Goal: Information Seeking & Learning: Check status

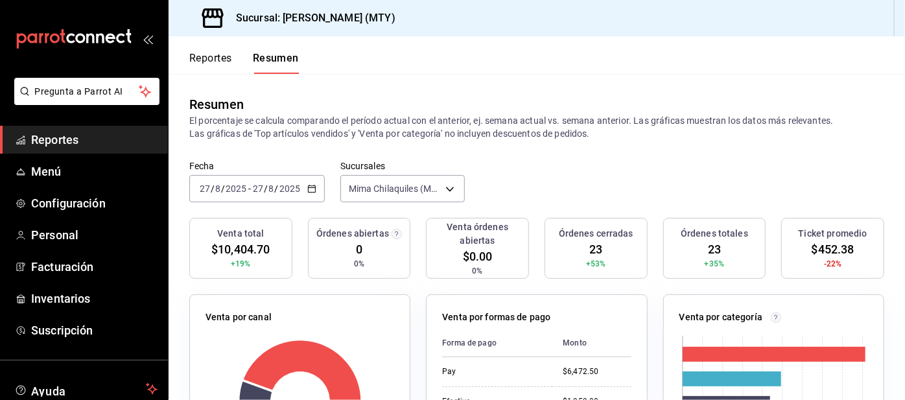
click at [208, 52] on button "Reportes" at bounding box center [210, 63] width 43 height 22
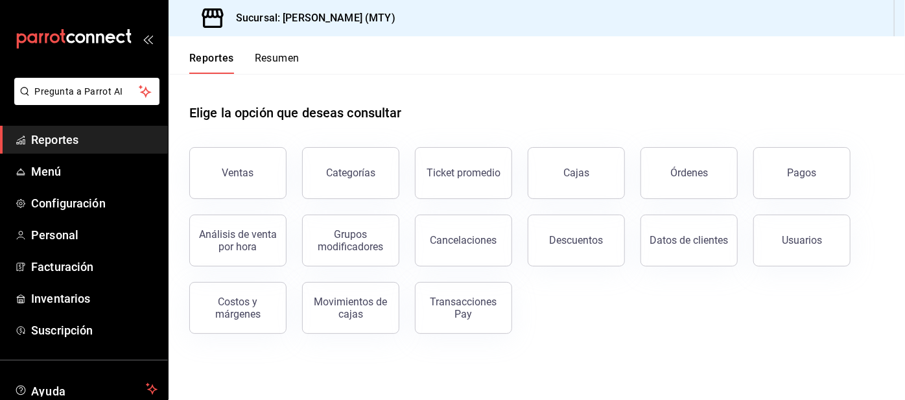
click at [783, 179] on button "Pagos" at bounding box center [802, 173] width 97 height 52
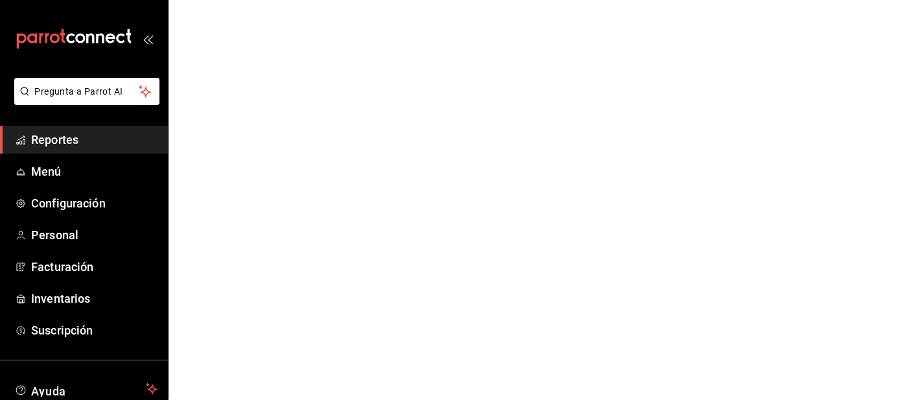
click at [780, 0] on html "Pregunta a Parrot AI Reportes Menú Configuración Personal Facturación Inventari…" at bounding box center [452, 0] width 905 height 0
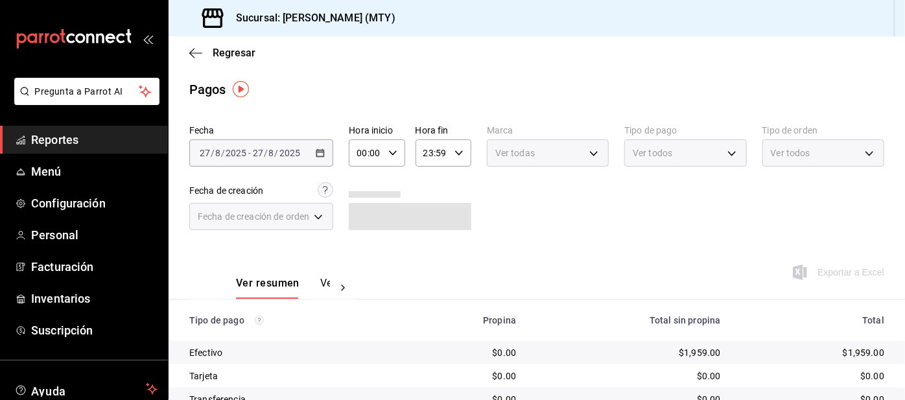
click at [645, 149] on body "Pregunta a Parrot AI Reportes Menú Configuración Personal Facturación Inventari…" at bounding box center [452, 200] width 905 height 400
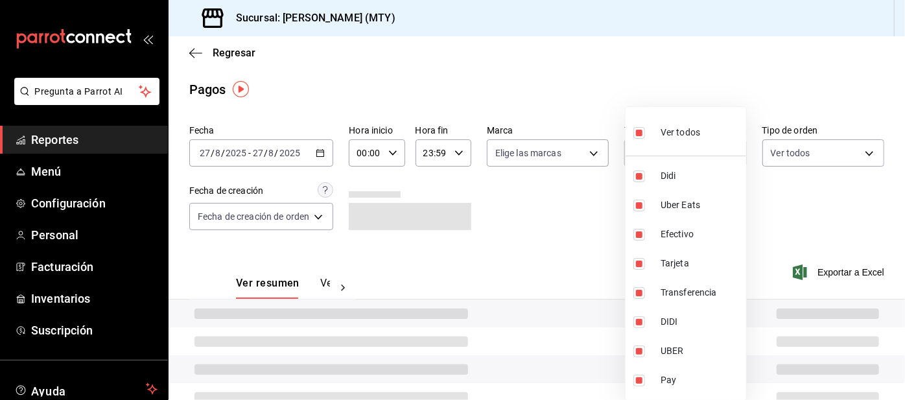
click at [629, 174] on li "Didi" at bounding box center [686, 175] width 121 height 29
type input "3386c666-a0b3-47d5-beef-c54dce93463a,367993ac-3b95-4af4-9361-2af97c0a9453,b02c9…"
checkbox input "false"
click at [643, 135] on input "checkbox" at bounding box center [640, 133] width 12 height 12
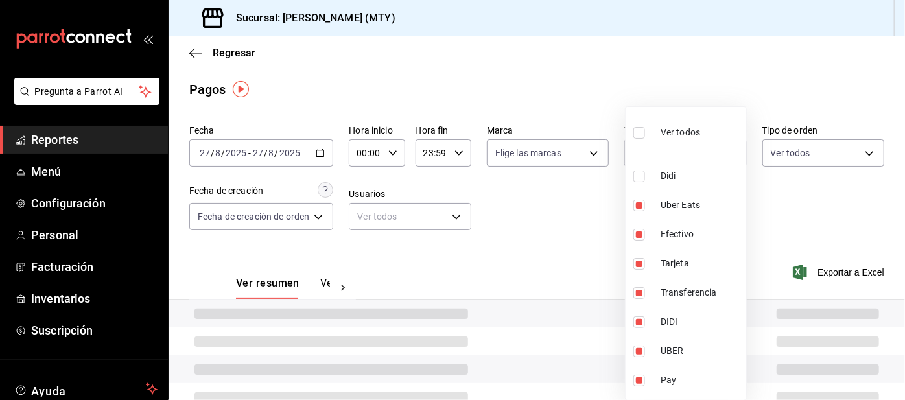
checkbox input "true"
type input "ac2aad4e-3626-4df0-8b49-5bb49559922d,3386c666-a0b3-47d5-beef-c54dce93463a,36799…"
checkbox input "true"
click at [641, 130] on input "checkbox" at bounding box center [640, 133] width 12 height 12
checkbox input "false"
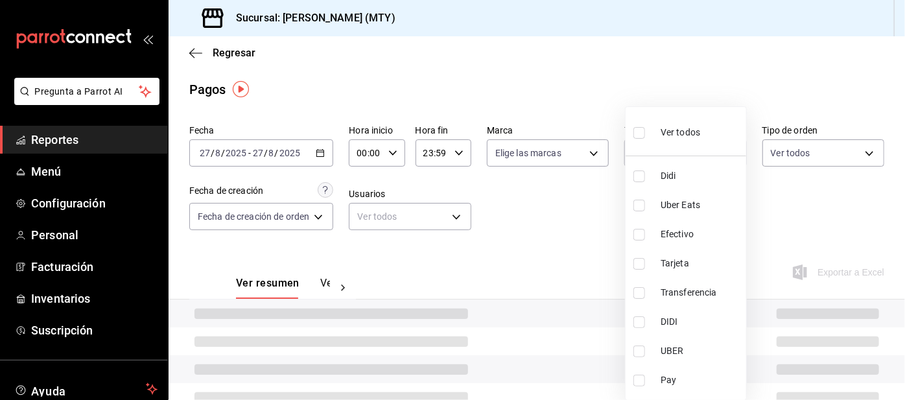
checkbox input "false"
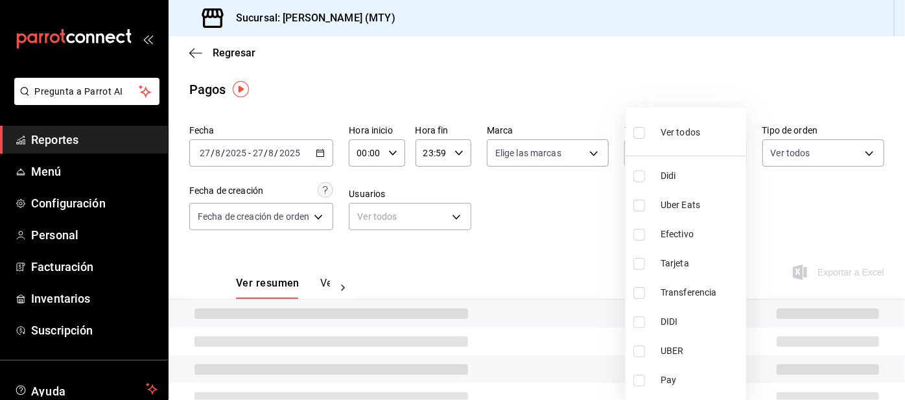
checkbox input "false"
click at [641, 176] on input "checkbox" at bounding box center [640, 177] width 12 height 12
checkbox input "true"
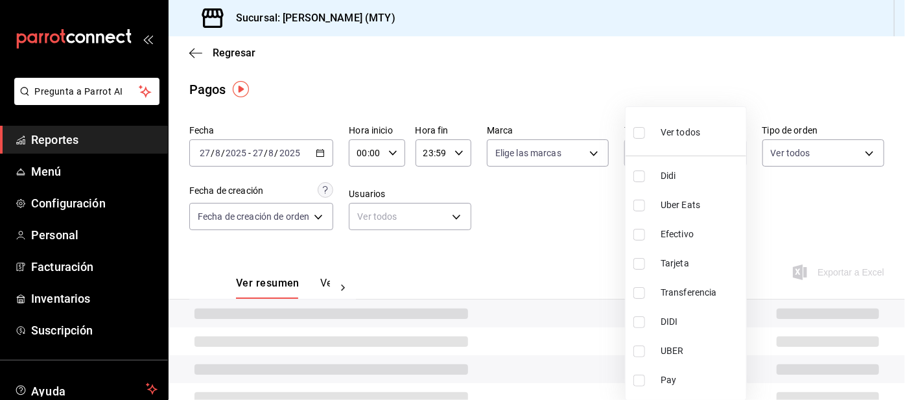
click at [639, 202] on input "checkbox" at bounding box center [640, 206] width 12 height 12
checkbox input "true"
type input "ac2aad4e-3626-4df0-8b49-5bb49559922d,3386c666-a0b3-47d5-beef-c54dce93463a"
click at [636, 383] on input "checkbox" at bounding box center [640, 381] width 12 height 12
checkbox input "true"
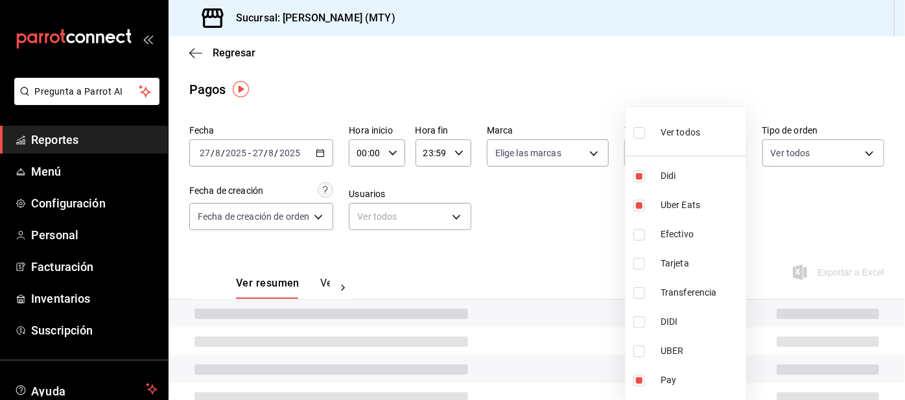
type input "ac2aad4e-3626-4df0-8b49-5bb49559922d,3386c666-a0b3-47d5-beef-c54dce93463a,f6d9e…"
click at [549, 244] on div at bounding box center [452, 200] width 905 height 400
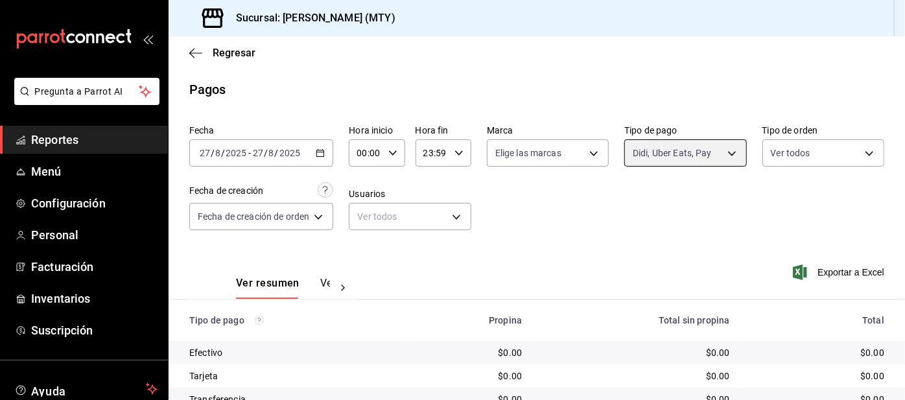
scroll to position [109, 0]
